Goal: Information Seeking & Learning: Find specific fact

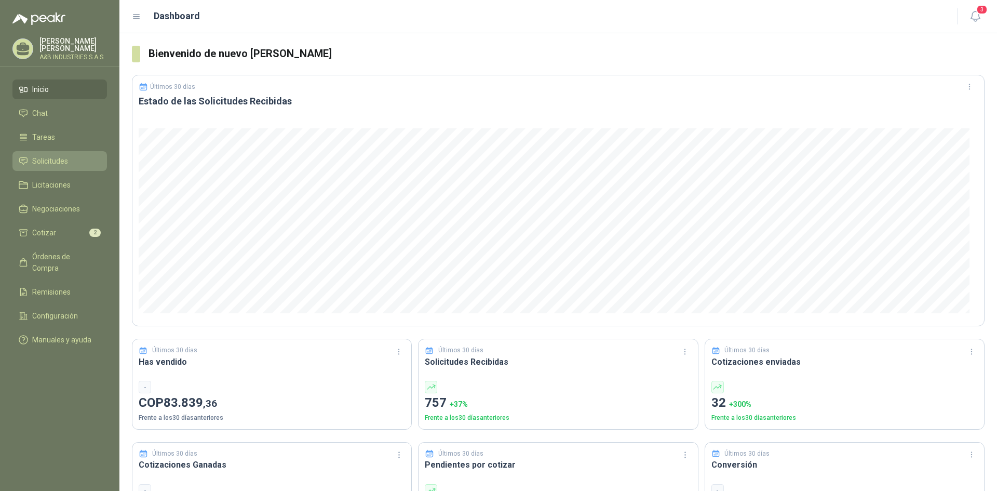
click at [63, 156] on span "Solicitudes" at bounding box center [50, 160] width 36 height 11
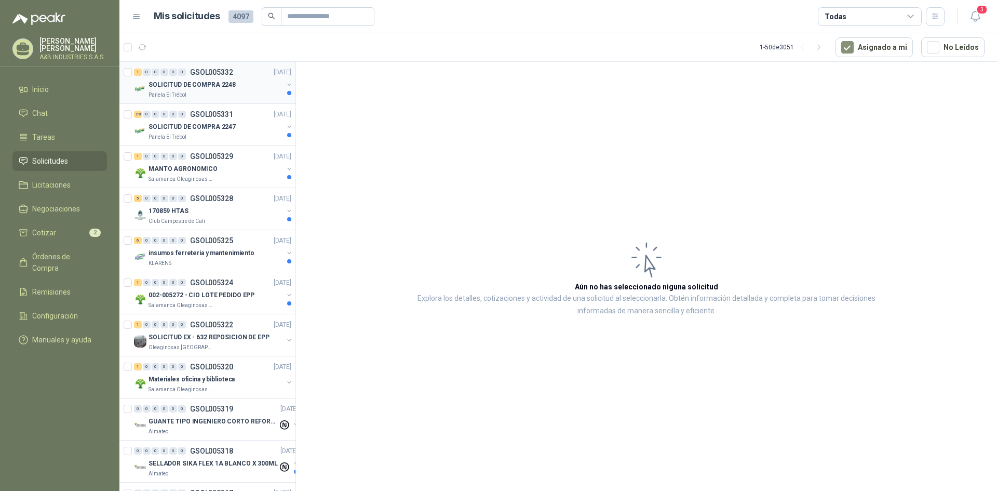
click at [208, 86] on p "SOLICITUD DE COMPRA 2248" at bounding box center [191, 85] width 87 height 10
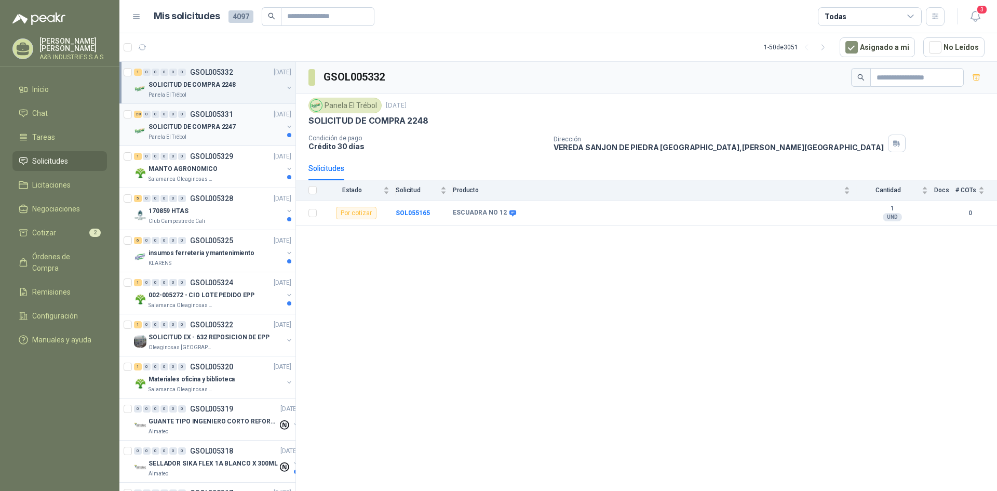
click at [210, 121] on div "SOLICITUD DE COMPRA 2247" at bounding box center [215, 126] width 134 height 12
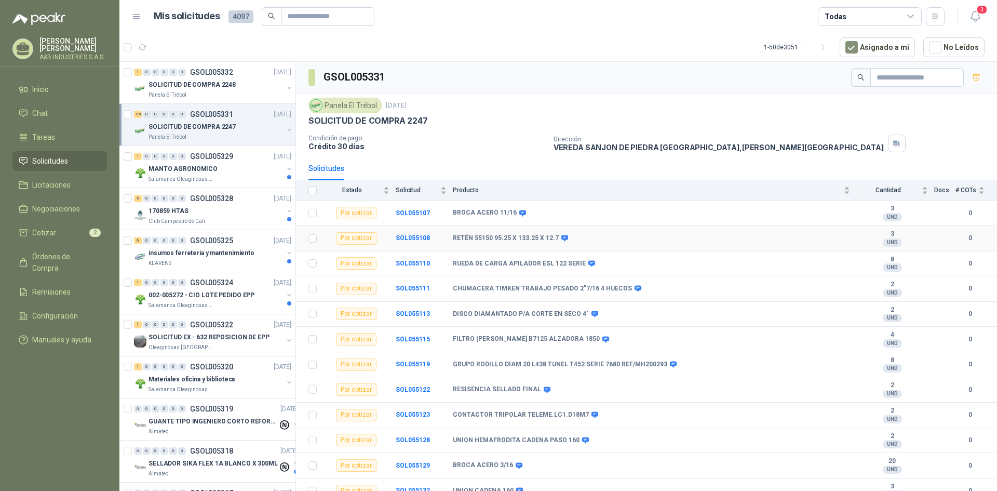
click at [562, 240] on icon at bounding box center [564, 238] width 7 height 6
drag, startPoint x: 453, startPoint y: 235, endPoint x: 554, endPoint y: 241, distance: 101.4
click at [554, 241] on b "RETÉN 55150 95.25 X 133.25 X 12.7" at bounding box center [506, 238] width 106 height 8
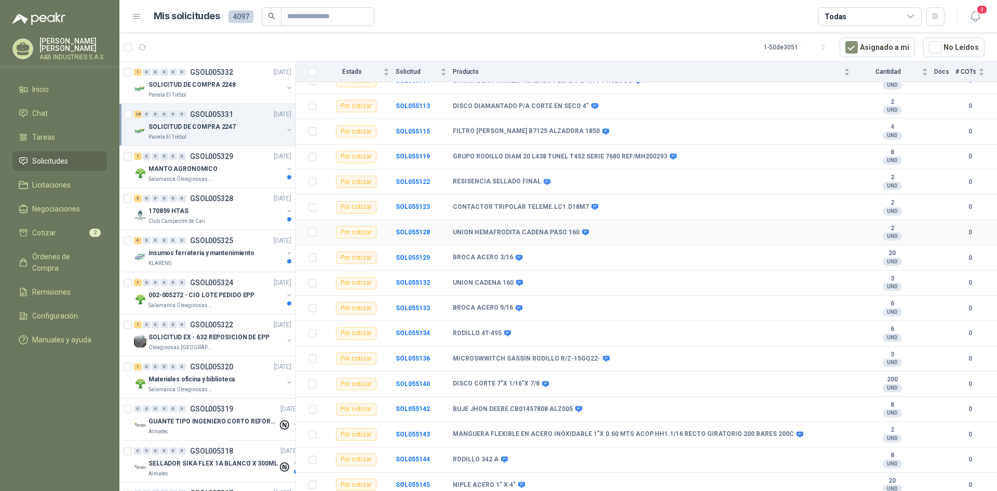
scroll to position [363, 0]
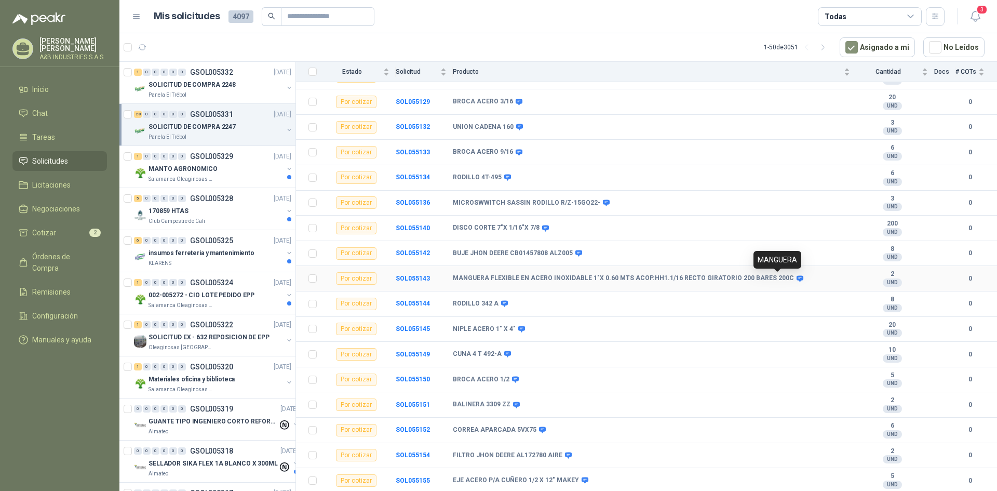
click at [796, 277] on icon at bounding box center [799, 278] width 7 height 6
drag, startPoint x: 643, startPoint y: 302, endPoint x: 519, endPoint y: 277, distance: 126.5
click at [641, 303] on div "RODILLO 342 A" at bounding box center [651, 304] width 397 height 8
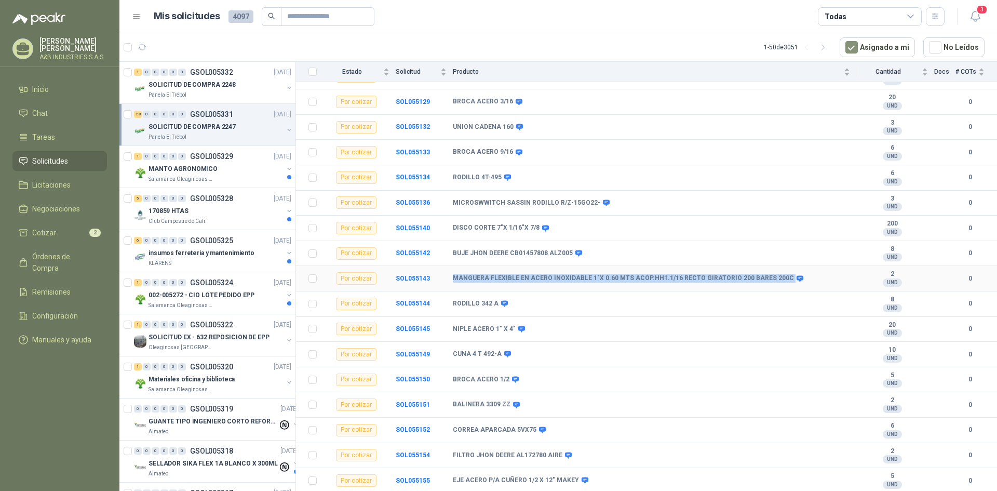
drag, startPoint x: 452, startPoint y: 276, endPoint x: 774, endPoint y: 279, distance: 322.4
click at [774, 279] on tr "Por cotizar SOL055143 MANGUERA FLEXIBLE EN ACERO INOXIDABLE 1"X 0.60 MTS ACOP.H…" at bounding box center [646, 278] width 701 height 25
copy tr "MANGUERA FLEXIBLE EN ACERO INOXIDABLE 1"X 0.60 MTS ACOP.HH1.1/16 RECTO GIRATORI…"
click at [684, 311] on td "RODILLO 342 A" at bounding box center [654, 303] width 403 height 25
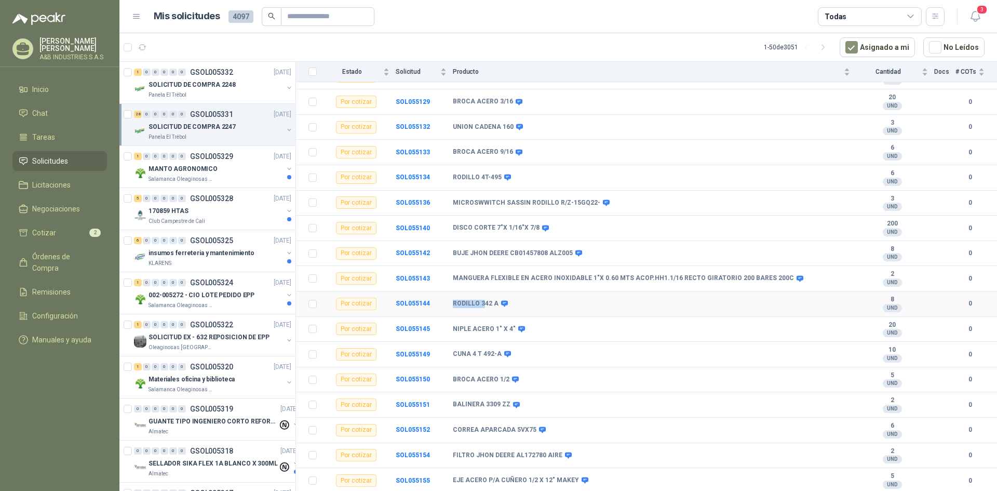
drag, startPoint x: 450, startPoint y: 305, endPoint x: 483, endPoint y: 302, distance: 32.8
click at [483, 302] on tr "Por cotizar SOL055144 RODILLO 342 A 8 UND  0" at bounding box center [646, 303] width 701 height 25
click at [576, 328] on div "NIPLE ACERO 1" X 4"" at bounding box center [651, 329] width 397 height 8
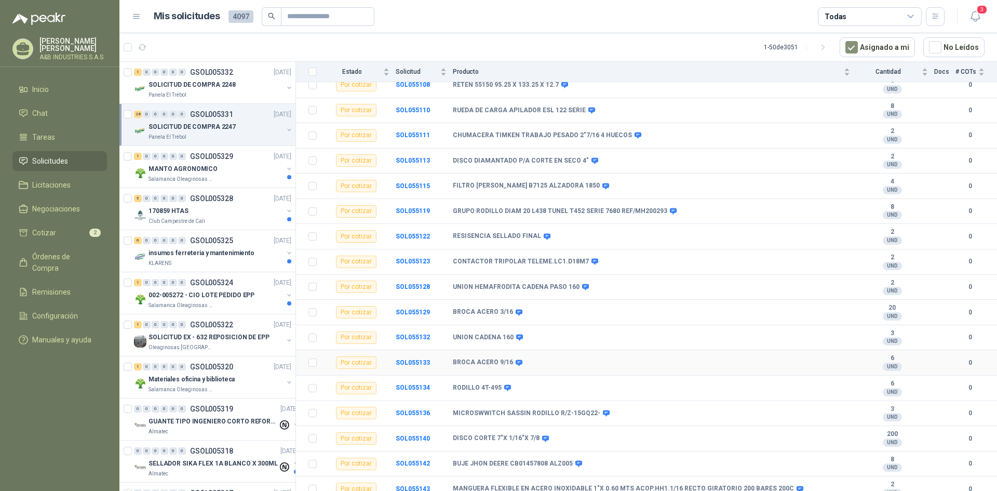
scroll to position [0, 0]
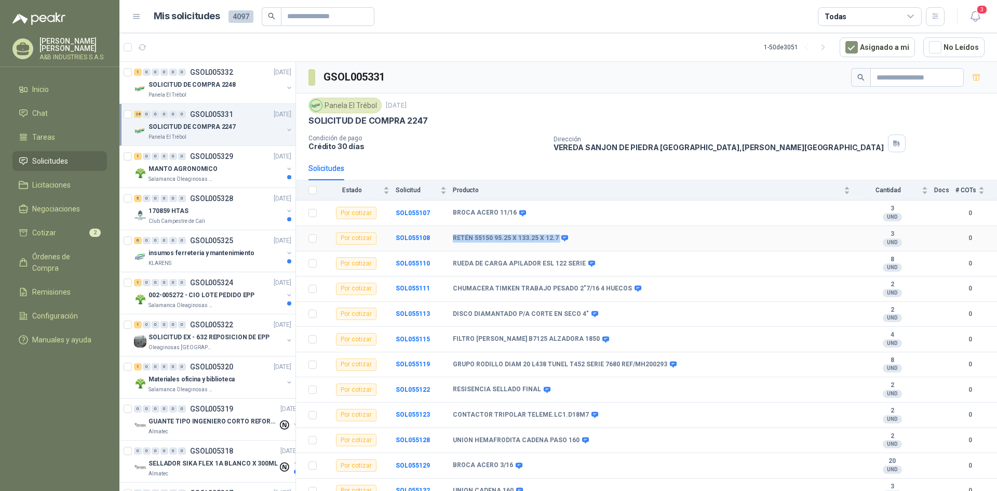
drag, startPoint x: 454, startPoint y: 239, endPoint x: 555, endPoint y: 239, distance: 100.7
click at [555, 239] on div "RETÉN 55150 95.25 X 133.25 X 12.7" at bounding box center [510, 238] width 114 height 8
copy div "RETÉN 55150 95.25 X 133.25 X 12.7"
drag, startPoint x: 453, startPoint y: 212, endPoint x: 511, endPoint y: 216, distance: 58.3
click at [511, 216] on b "BROCA ACERO 11/16" at bounding box center [485, 213] width 64 height 8
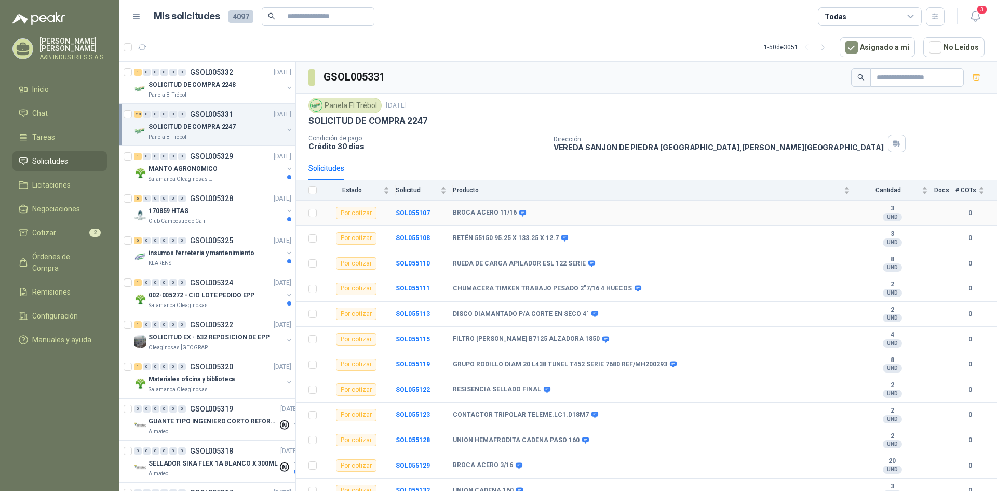
click at [536, 211] on div "BROCA ACERO 11/16" at bounding box center [651, 213] width 397 height 8
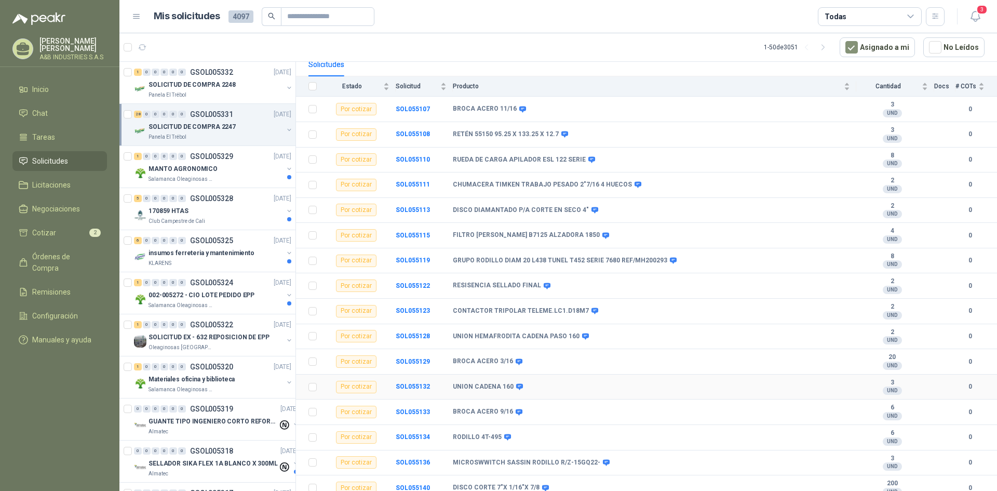
scroll to position [156, 0]
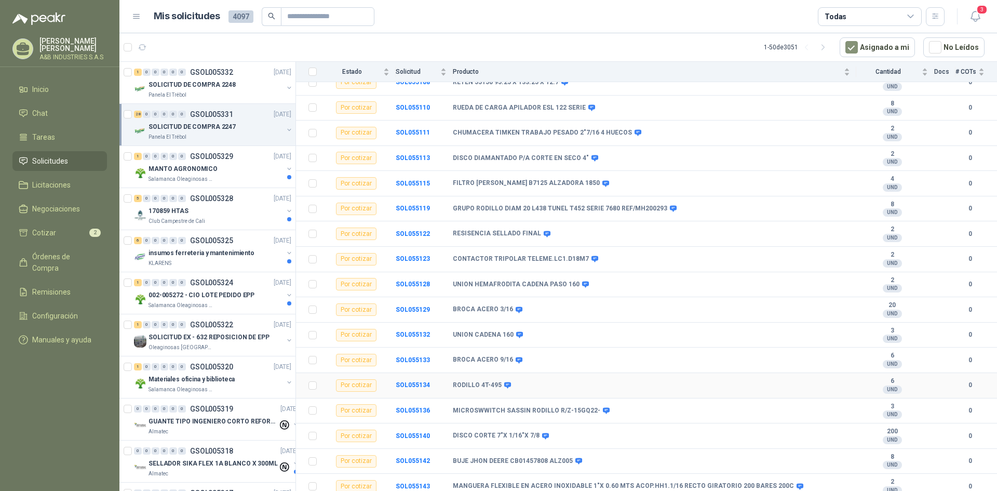
click at [452, 385] on td "SOL055134" at bounding box center [424, 385] width 57 height 25
click at [506, 387] on icon at bounding box center [507, 385] width 7 height 6
drag, startPoint x: 453, startPoint y: 383, endPoint x: 499, endPoint y: 387, distance: 46.4
click at [499, 387] on tr "Por cotizar SOL055134 RODILLO 4T-495 6 UND  0" at bounding box center [646, 385] width 701 height 25
copy tr "RODILLO 4T-495"
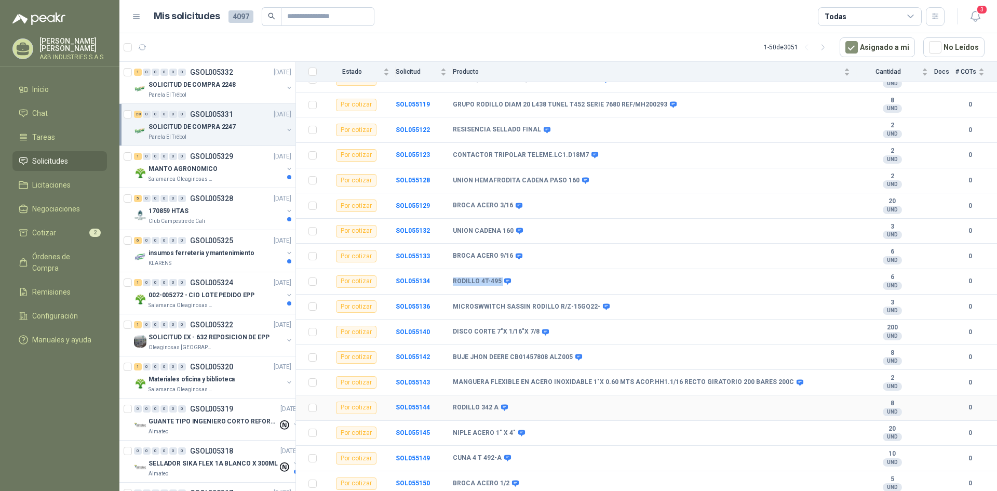
scroll to position [311, 0]
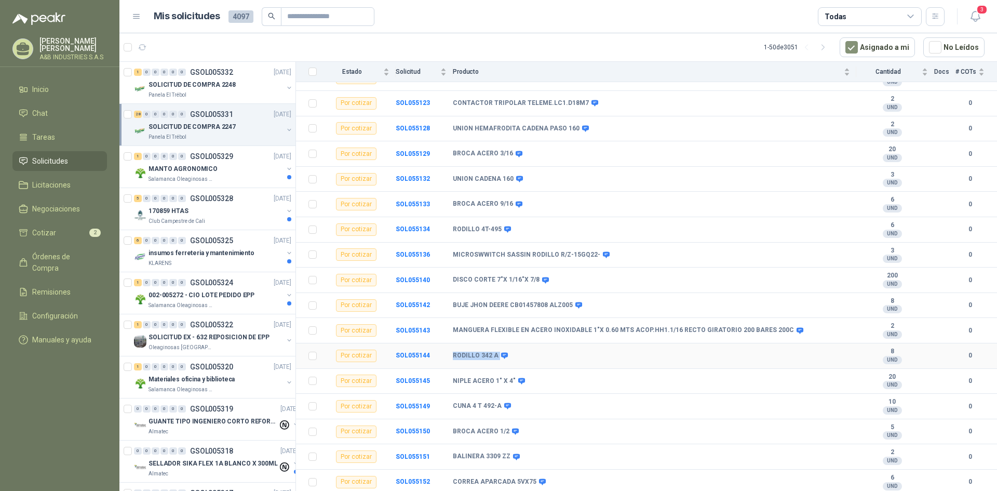
drag, startPoint x: 451, startPoint y: 353, endPoint x: 497, endPoint y: 357, distance: 45.8
click at [497, 357] on tr "Por cotizar SOL055144 RODILLO 342 A 8 UND  0" at bounding box center [646, 355] width 701 height 25
copy tr "RODILLO 342 A"
click at [572, 365] on td "RODILLO 342 A" at bounding box center [654, 355] width 403 height 25
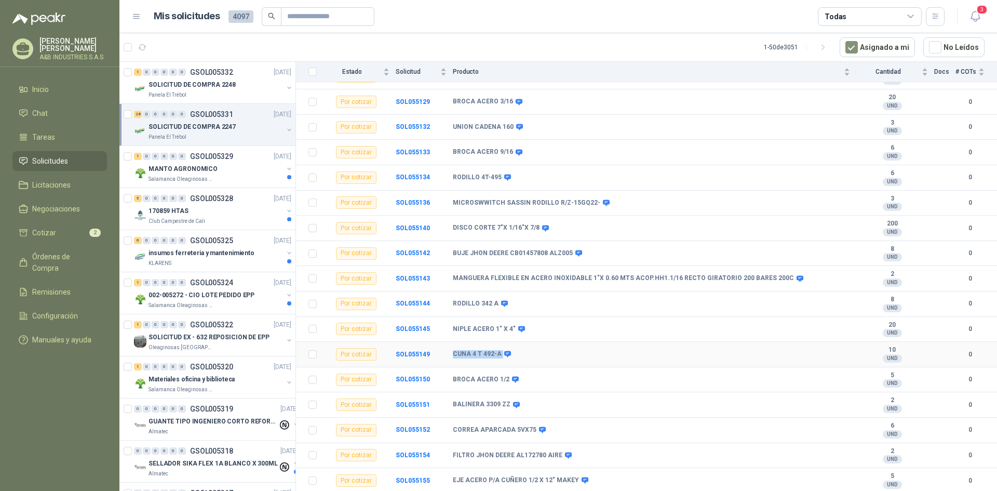
drag, startPoint x: 453, startPoint y: 353, endPoint x: 499, endPoint y: 356, distance: 45.8
click at [499, 356] on div "CUNA 4 T 492-A" at bounding box center [481, 354] width 57 height 8
copy div "CUNA 4 T 492-A"
click at [560, 359] on td "CUNA 4 T 492-A" at bounding box center [654, 354] width 403 height 25
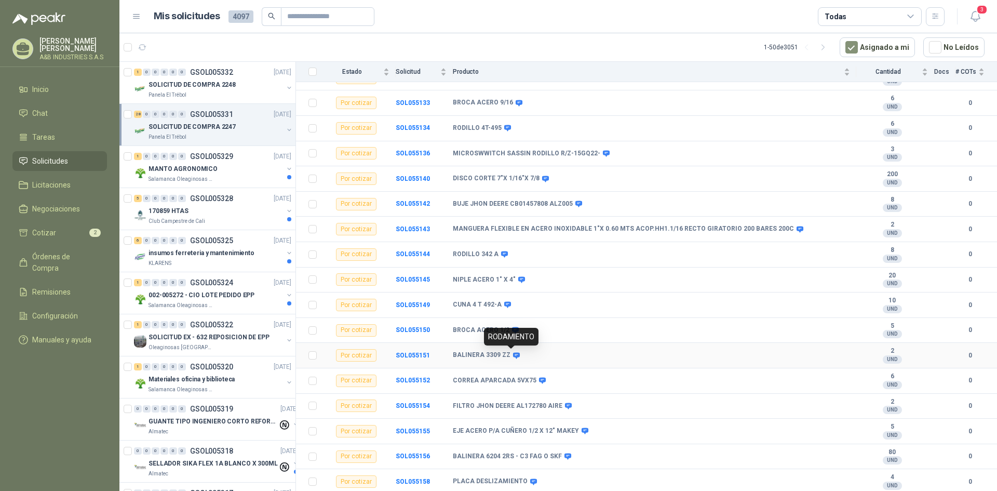
click at [512, 354] on icon at bounding box center [516, 355] width 8 height 8
click at [461, 357] on b "BALINERA 3309 ZZ" at bounding box center [482, 355] width 58 height 8
drag, startPoint x: 448, startPoint y: 354, endPoint x: 506, endPoint y: 351, distance: 57.7
click at [506, 351] on tr "Por cotizar SOL055151 BALINERA 3309 ZZ 2 UND  0" at bounding box center [646, 355] width 701 height 25
click at [474, 458] on b "BALINERA 6204 2RS - C3 FAG O SKF" at bounding box center [507, 456] width 109 height 8
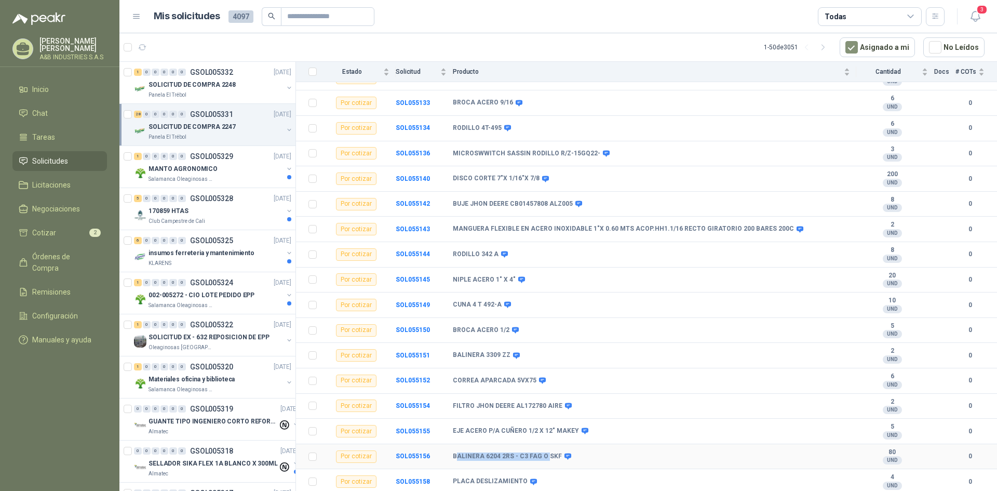
drag, startPoint x: 455, startPoint y: 456, endPoint x: 543, endPoint y: 459, distance: 88.8
click at [543, 459] on b "BALINERA 6204 2RS - C3 FAG O SKF" at bounding box center [507, 456] width 109 height 8
click at [460, 456] on b "BALINERA 6204 2RS - C3 FAG O SKF" at bounding box center [507, 456] width 109 height 8
drag, startPoint x: 449, startPoint y: 456, endPoint x: 555, endPoint y: 456, distance: 106.4
click at [555, 456] on tr "Por cotizar SOL055156 BALINERA 6204 2RS - C3 FAG O SKF 80 UND  0" at bounding box center [646, 456] width 701 height 25
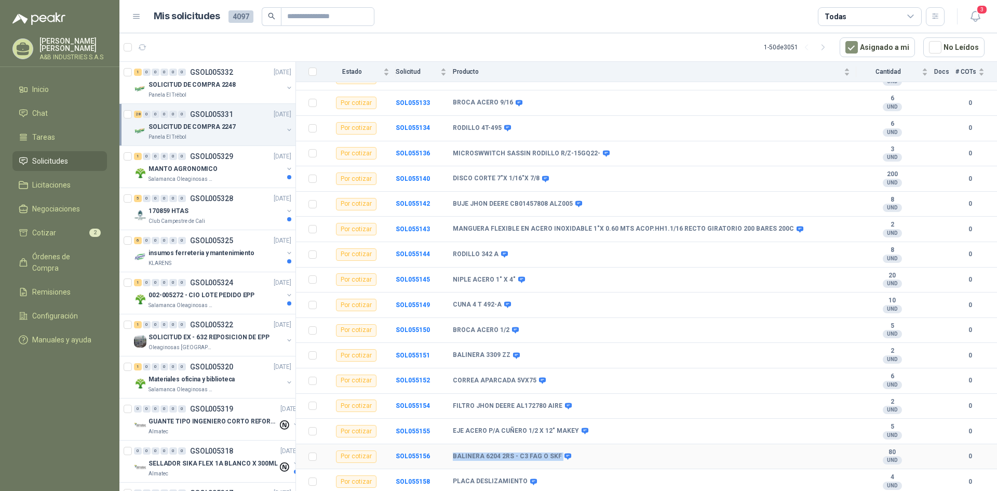
copy tr "BALINERA 6204 2RS - C3 FAG O SKF"
click at [479, 383] on b "CORREA APARCADA 5VX75" at bounding box center [495, 380] width 84 height 8
drag, startPoint x: 449, startPoint y: 352, endPoint x: 507, endPoint y: 350, distance: 58.2
click at [507, 350] on tr "Por cotizar SOL055151 BALINERA 3309 ZZ 2 UND  0" at bounding box center [646, 355] width 701 height 25
copy tr "BALINERA 3309 ZZ"
